Goal: Navigation & Orientation: Find specific page/section

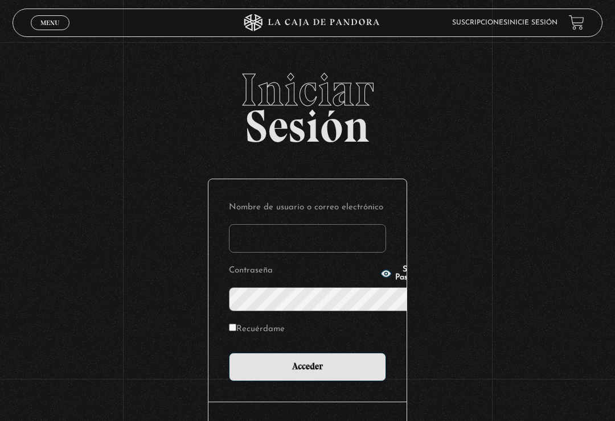
type input "[EMAIL_ADDRESS][DOMAIN_NAME]"
click at [307, 353] on input "Acceder" at bounding box center [307, 367] width 157 height 28
click at [329, 353] on input "Acceder" at bounding box center [307, 367] width 157 height 28
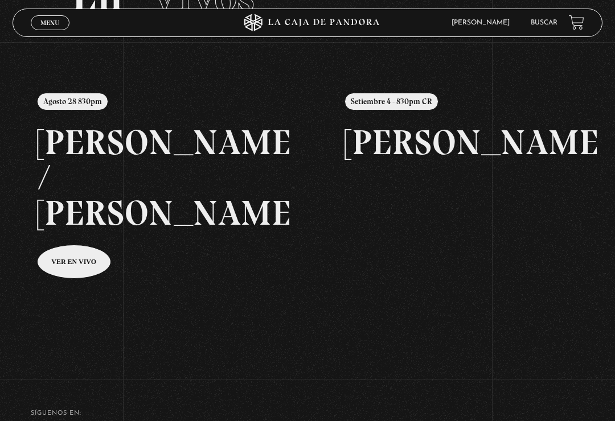
scroll to position [98, 0]
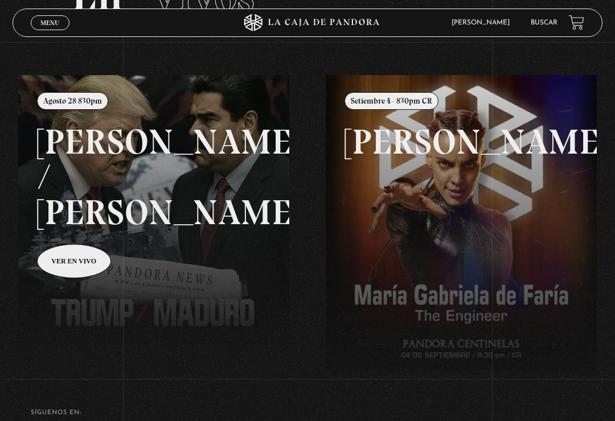
click at [52, 10] on div "Menu Cerrar" at bounding box center [123, 22] width 184 height 27
click at [58, 29] on span "Cerrar" at bounding box center [50, 33] width 27 height 8
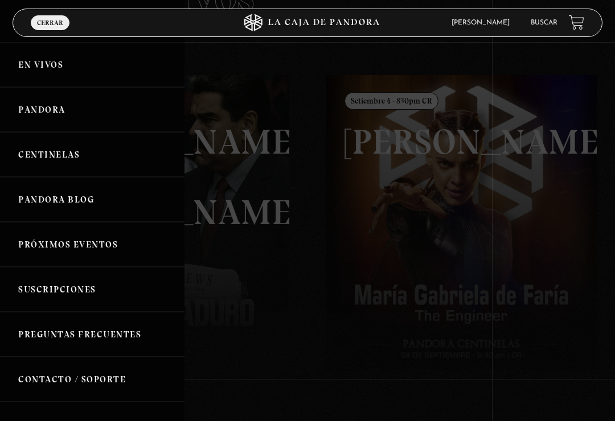
click at [77, 104] on link "Pandora" at bounding box center [92, 109] width 184 height 45
